Goal: Task Accomplishment & Management: Manage account settings

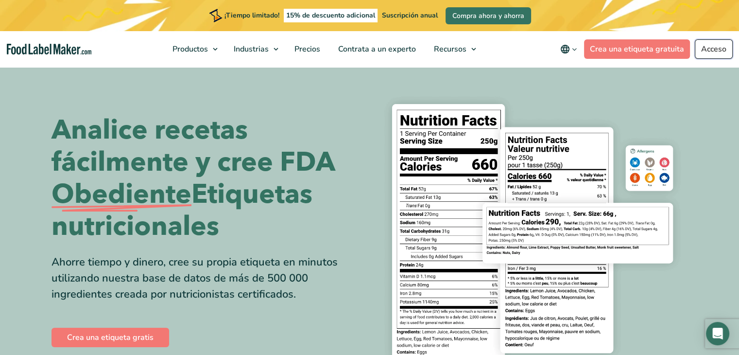
click at [718, 45] on font "Acceso" at bounding box center [713, 49] width 25 height 11
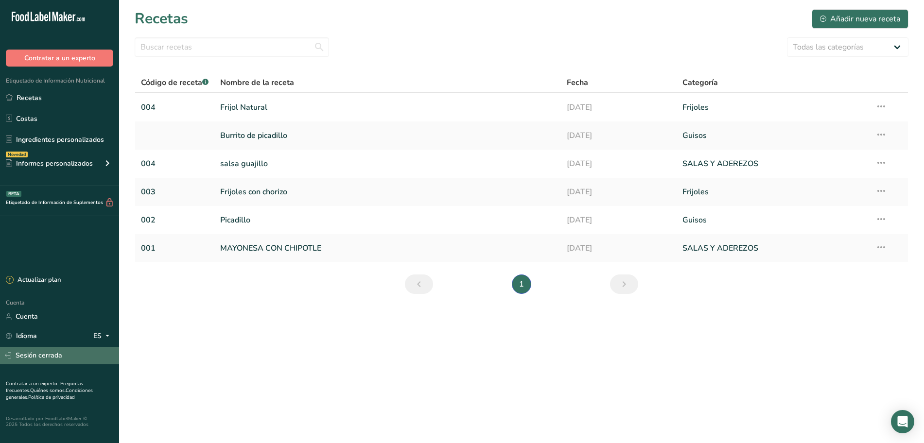
click at [58, 356] on font "Sesión cerrada" at bounding box center [39, 355] width 47 height 9
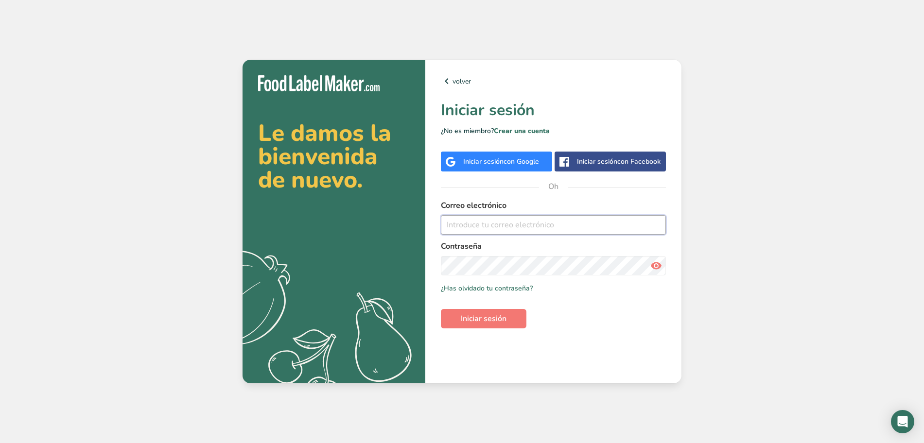
click at [549, 227] on input "email" at bounding box center [553, 224] width 225 height 19
type input "[EMAIL_ADDRESS][DOMAIN_NAME]"
click at [504, 318] on font "Iniciar sesión" at bounding box center [484, 319] width 46 height 11
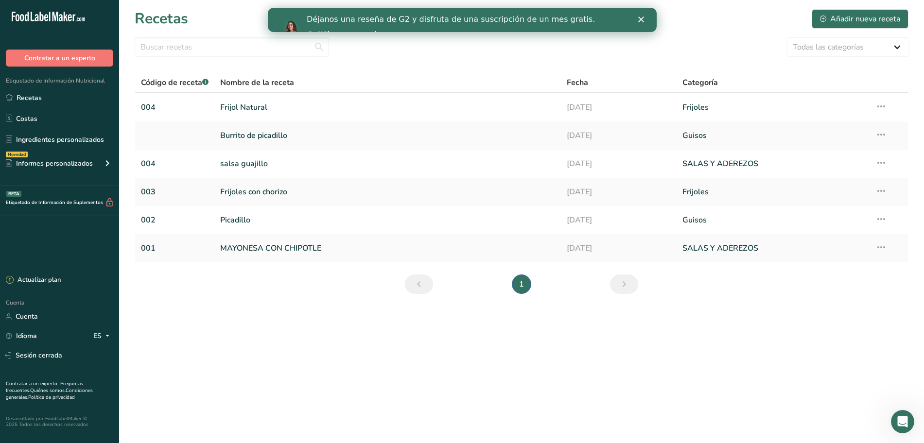
click at [642, 18] on polygon "Cerrar" at bounding box center [641, 20] width 6 height 6
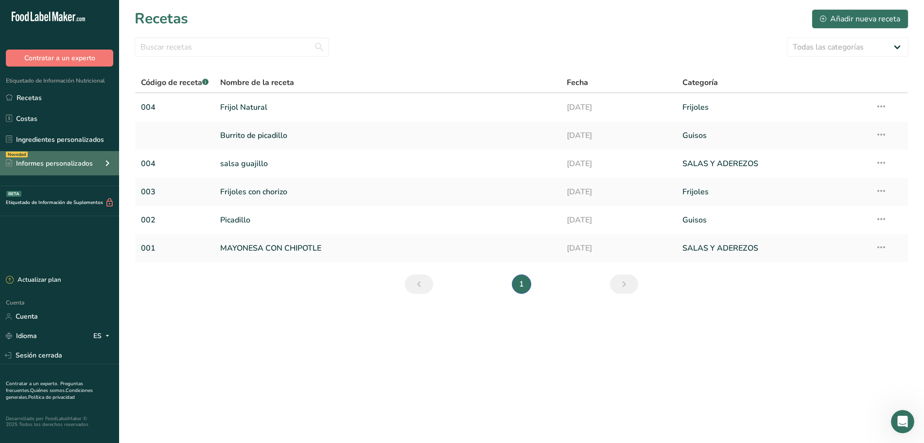
click at [41, 163] on font "Informes personalizados" at bounding box center [54, 163] width 77 height 9
click at [109, 165] on icon at bounding box center [108, 163] width 12 height 17
drag, startPoint x: 0, startPoint y: 15, endPoint x: 137, endPoint y: 51, distance: 141.8
click at [137, 51] on div ".a-20{fill:#fff;} Contratar a un experto Etiquetado de Información Nutricional …" at bounding box center [462, 221] width 924 height 443
click at [256, 68] on section "Recetas Añadir nueva receta Todas las categorías Productos de panadería Bebidas…" at bounding box center [521, 155] width 805 height 310
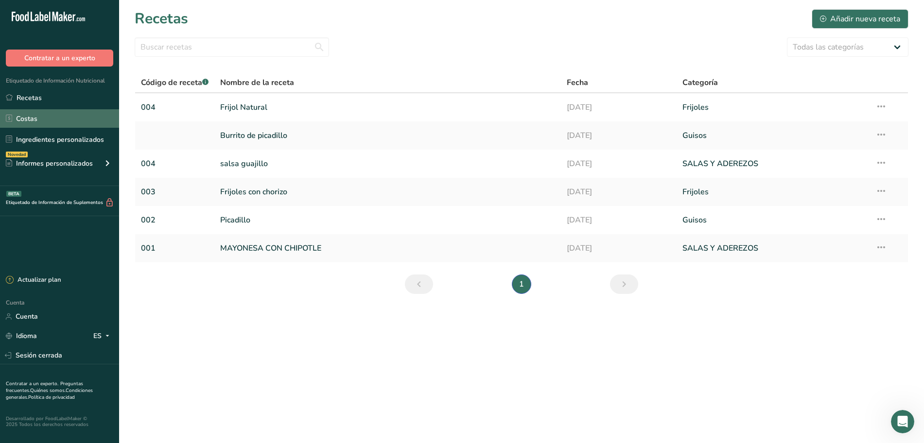
click at [53, 123] on link "Costas" at bounding box center [59, 118] width 119 height 18
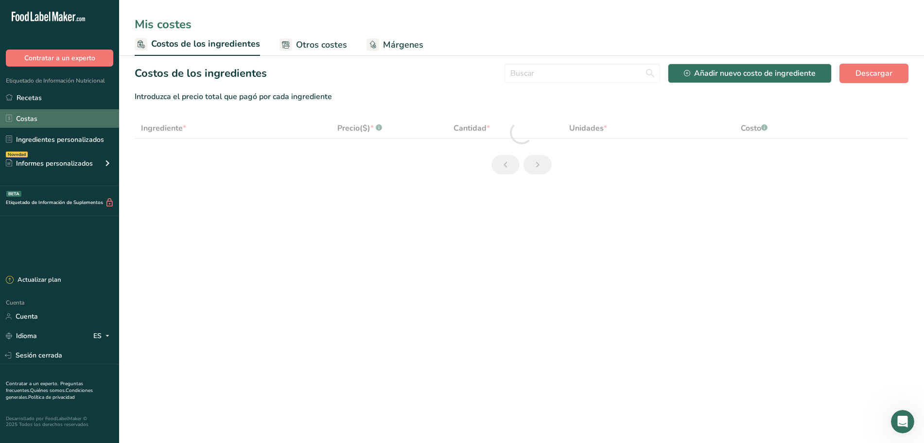
select select "1"
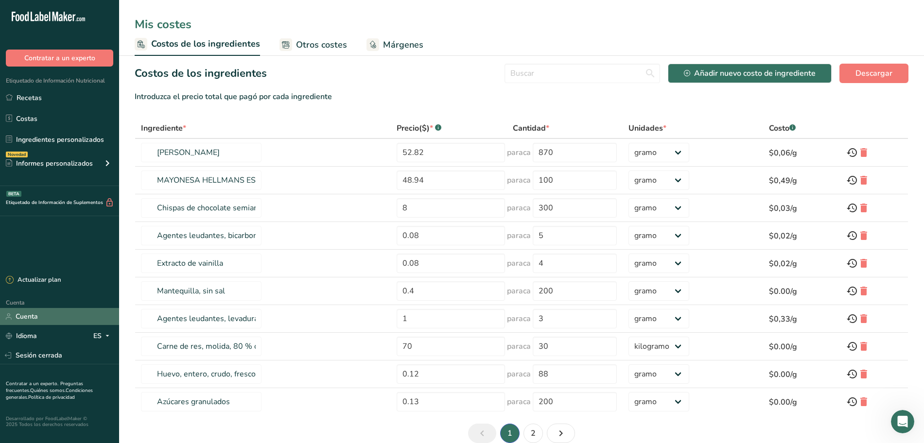
click at [39, 311] on link "Cuenta" at bounding box center [59, 316] width 119 height 17
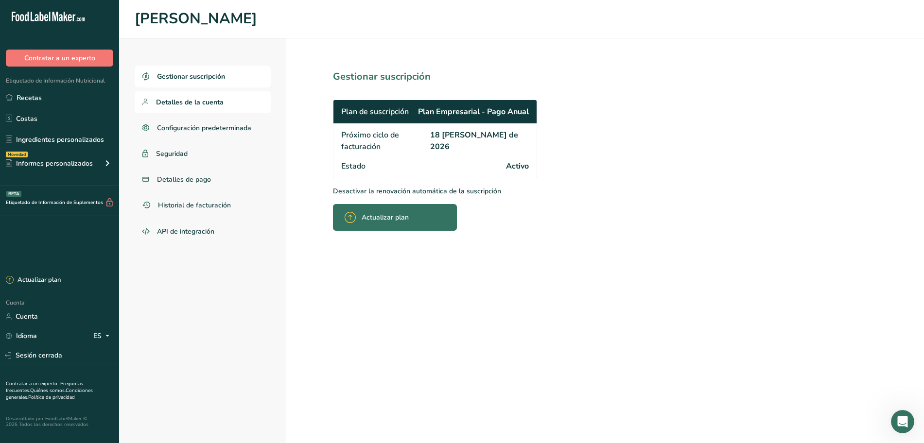
click at [210, 99] on font "Detalles de la cuenta" at bounding box center [190, 102] width 68 height 9
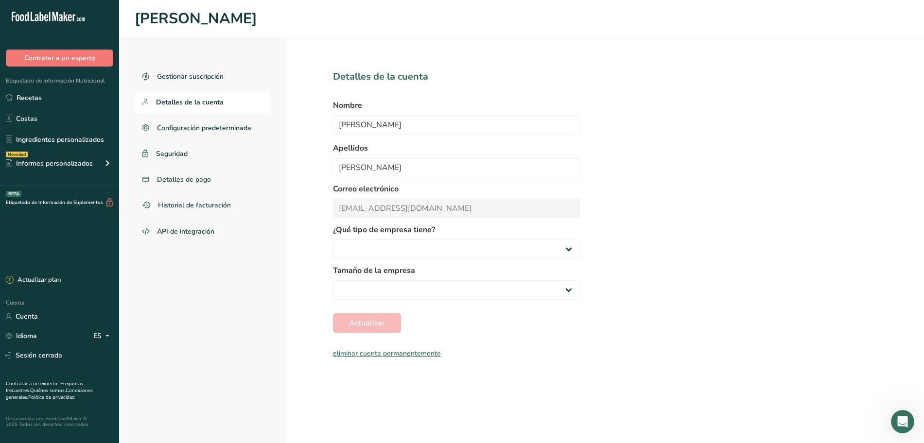
select select "2"
click at [212, 129] on font "Configuración predeterminada" at bounding box center [205, 127] width 96 height 9
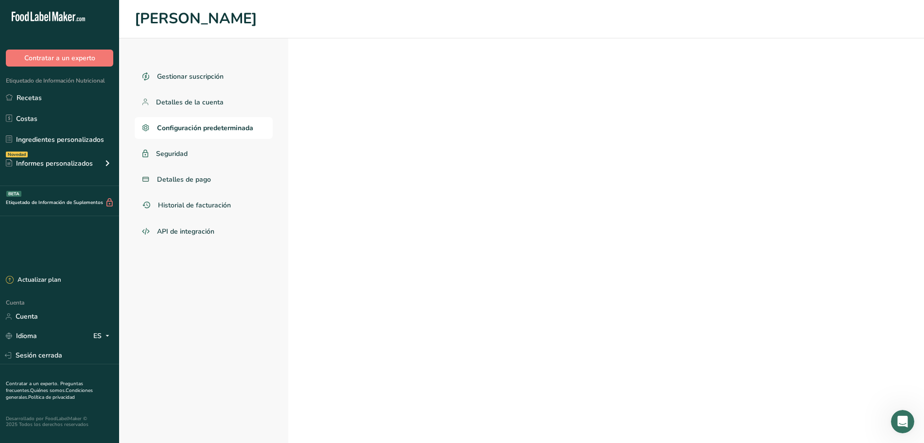
select select "MX"
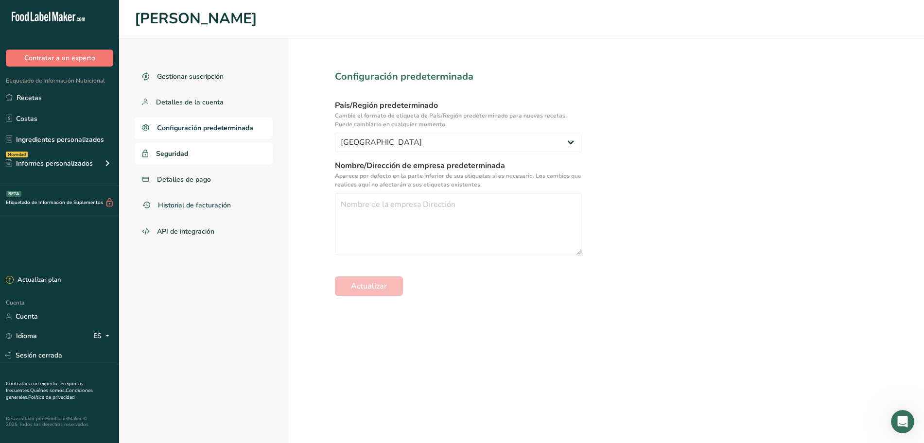
click at [206, 147] on link "Seguridad" at bounding box center [204, 154] width 138 height 22
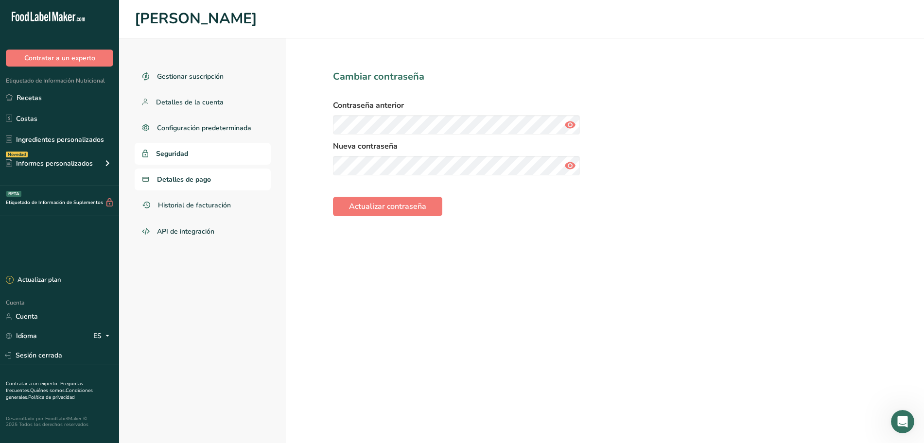
click at [210, 181] on font "Detalles de pago" at bounding box center [184, 179] width 54 height 9
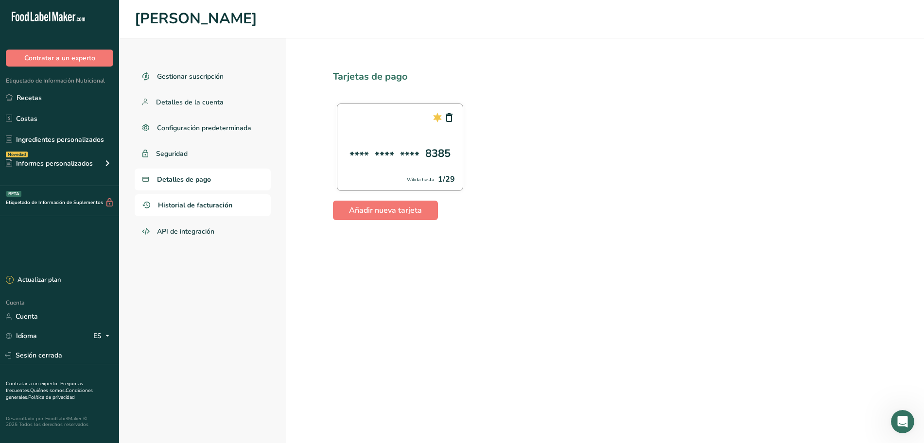
click at [211, 210] on link "Historial de facturación" at bounding box center [203, 205] width 136 height 22
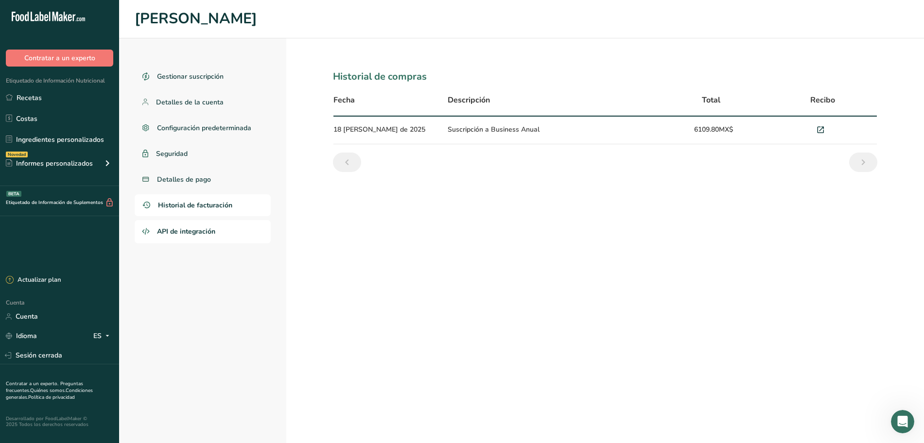
click at [224, 229] on link "API de integración" at bounding box center [203, 231] width 136 height 23
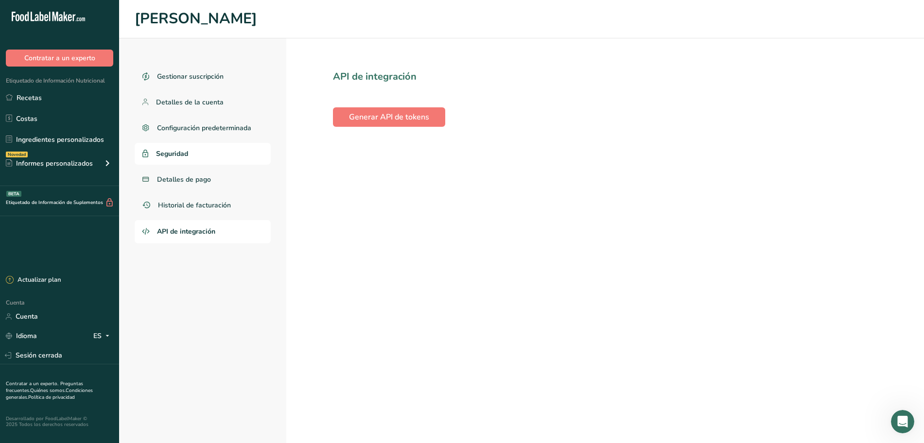
click at [212, 153] on link "Seguridad" at bounding box center [203, 154] width 136 height 22
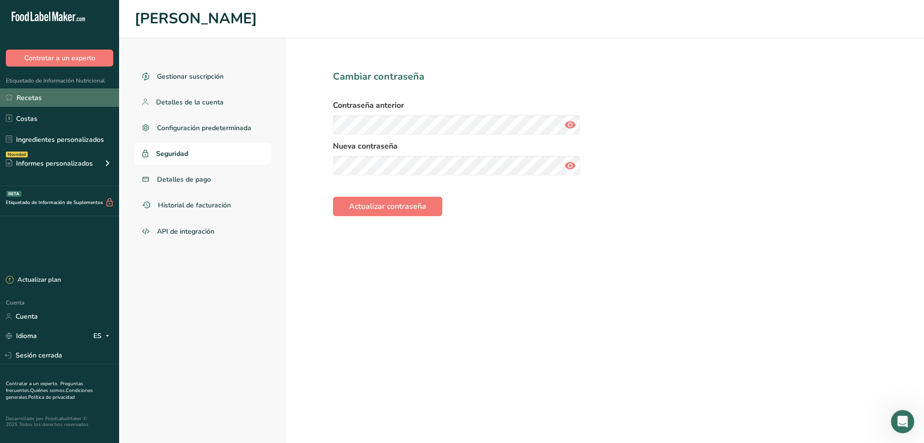
click at [43, 92] on link "Recetas" at bounding box center [59, 97] width 119 height 18
